Goal: Task Accomplishment & Management: Manage account settings

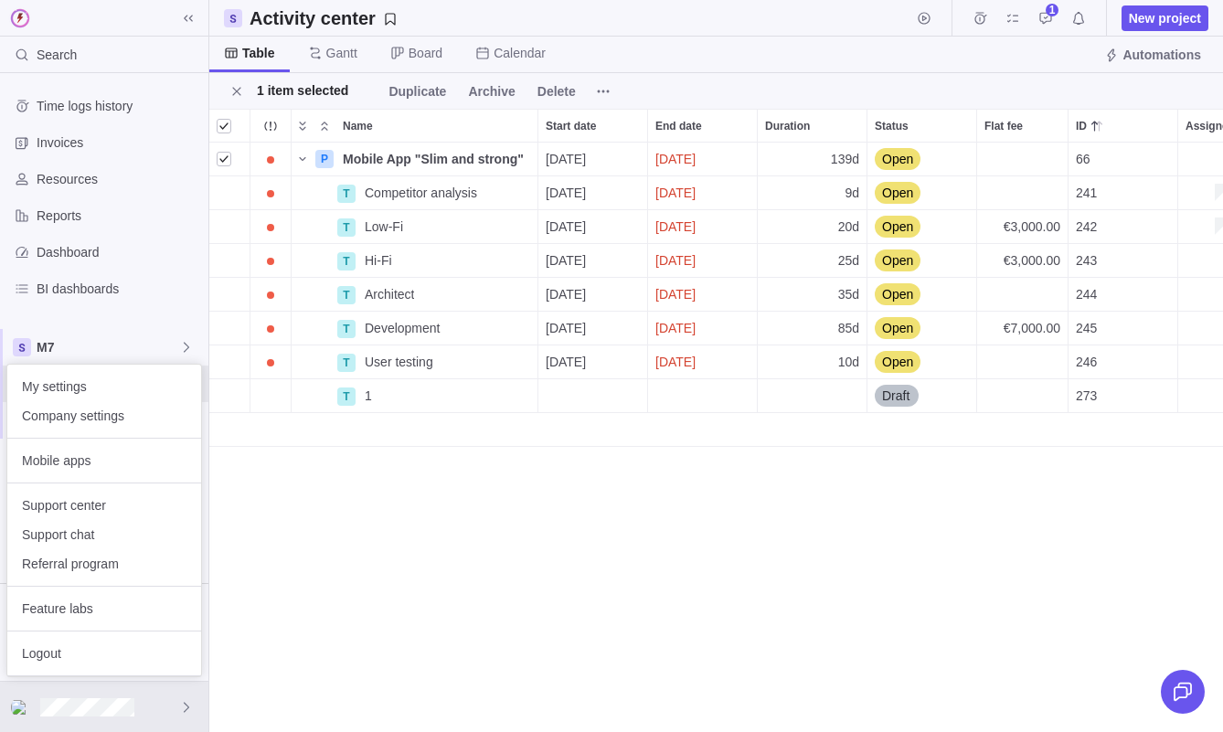
scroll to position [590, 1014]
click at [122, 413] on span "Company settings" at bounding box center [104, 416] width 165 height 18
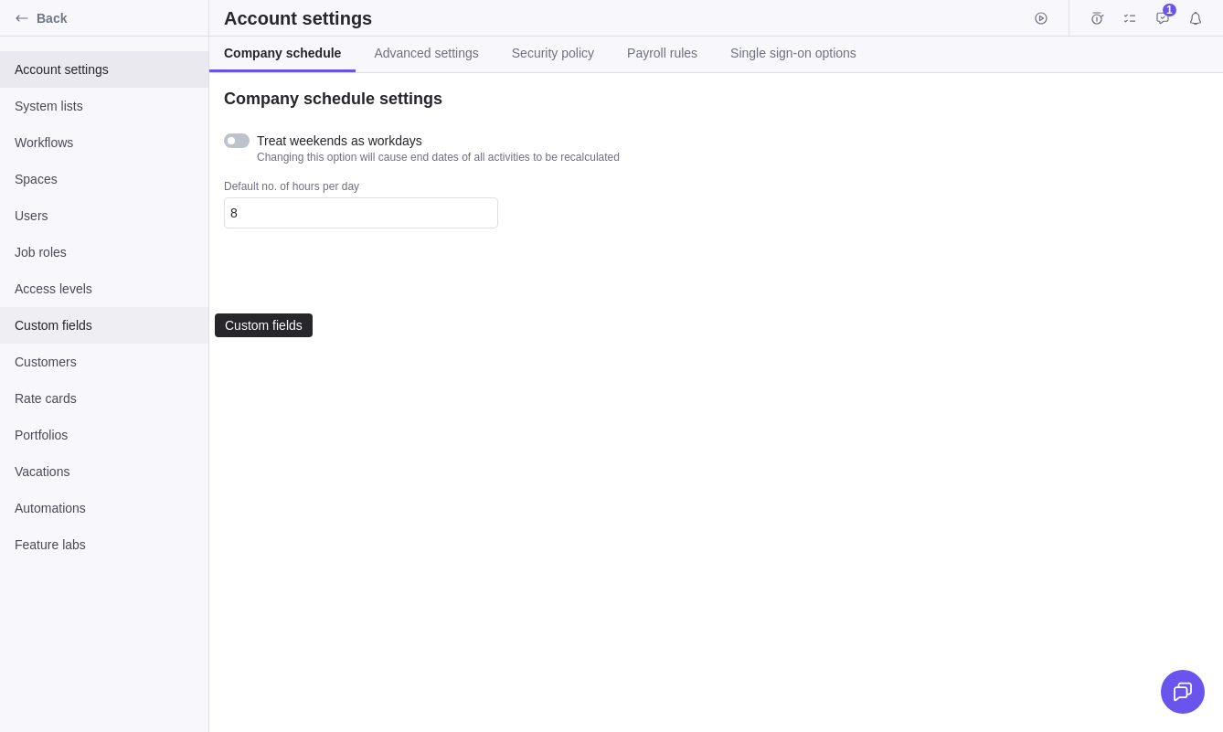
click at [80, 329] on span "Custom fields" at bounding box center [104, 325] width 179 height 18
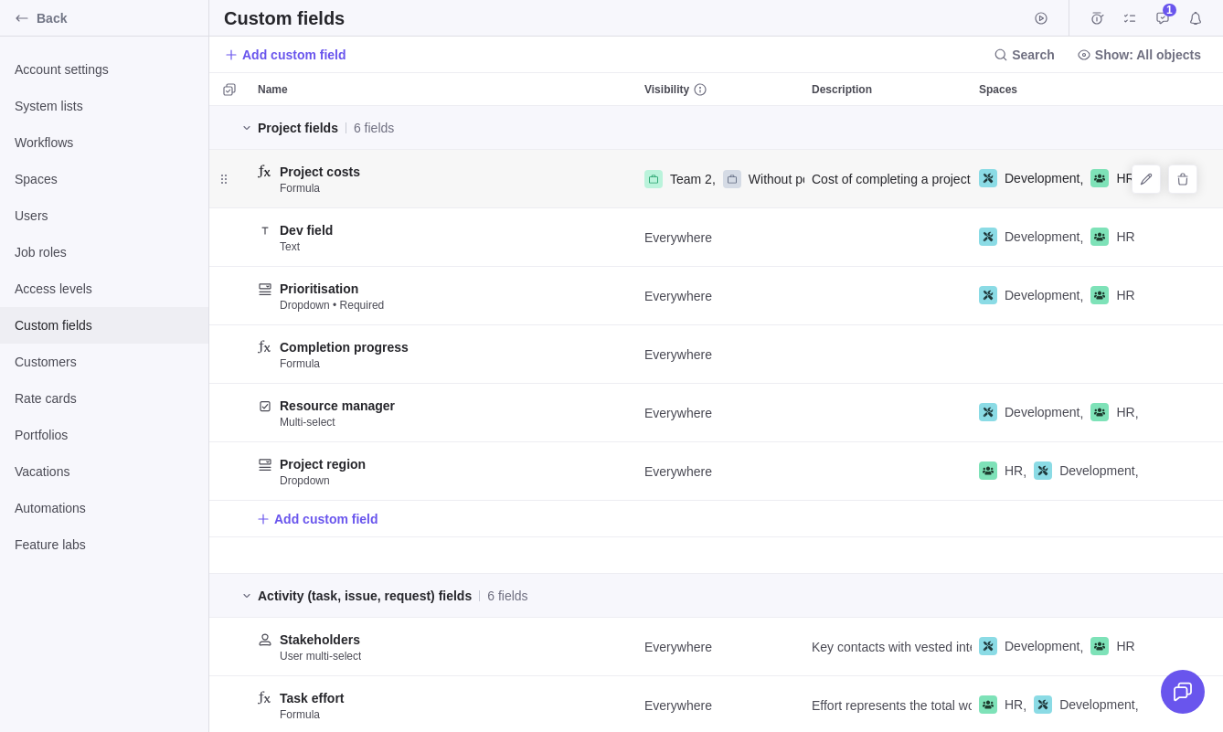
scroll to position [1, 1]
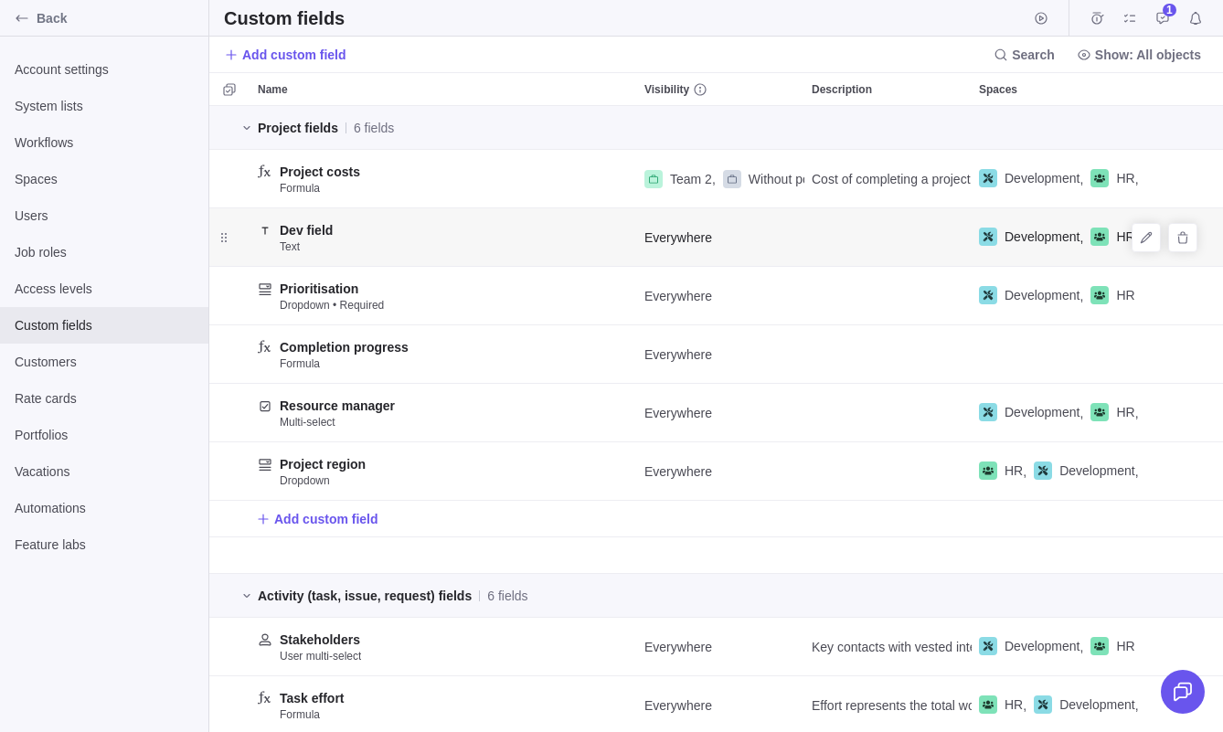
scroll to position [626, 537]
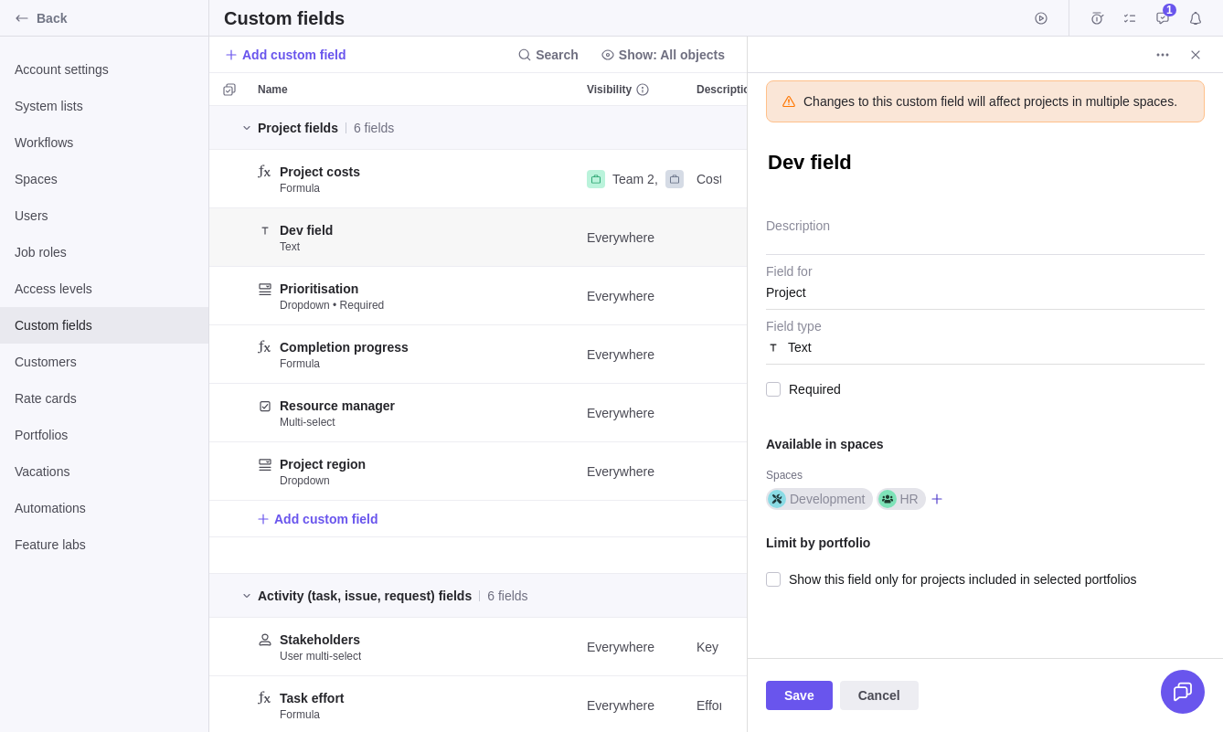
type textarea "x"
click at [939, 504] on icon at bounding box center [936, 499] width 10 height 10
click at [959, 526] on div "Changes to this custom field will affect projects in multiple spaces. Dev field…" at bounding box center [985, 365] width 475 height 585
click at [883, 365] on span "Text" at bounding box center [985, 342] width 439 height 46
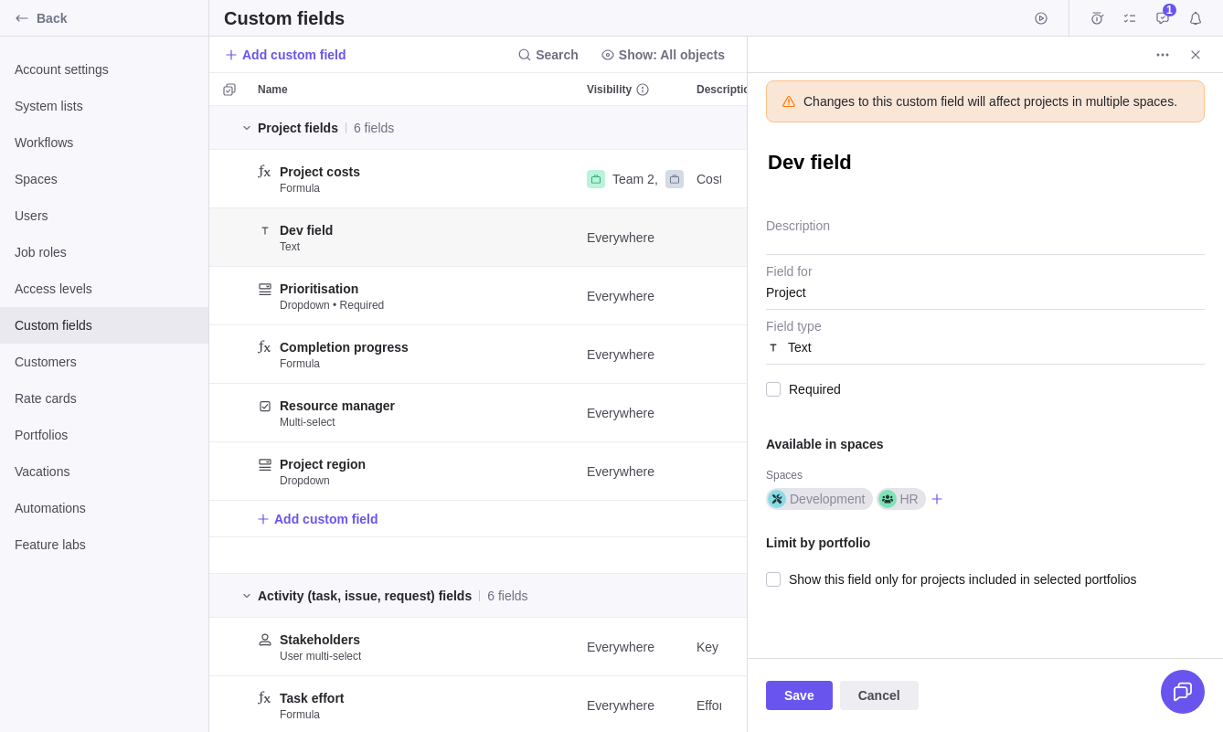
click at [863, 310] on span "Project" at bounding box center [985, 287] width 439 height 46
click at [842, 302] on span "Project" at bounding box center [985, 287] width 439 height 46
click at [824, 255] on textarea "Description" at bounding box center [985, 231] width 439 height 47
click at [943, 506] on icon at bounding box center [937, 499] width 15 height 15
